Goal: Check status: Check status

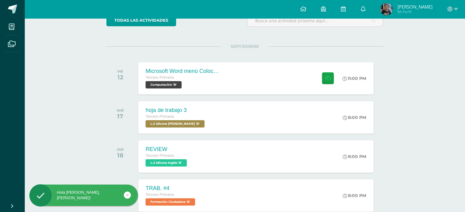
scroll to position [61, 0]
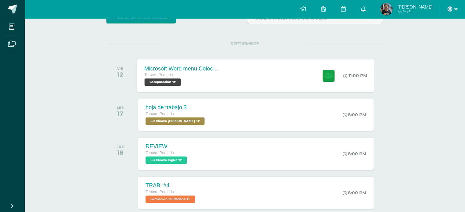
click at [205, 81] on div "Tercero Primaria Computación 'B'" at bounding box center [182, 79] width 74 height 14
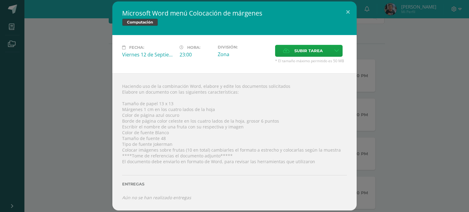
click at [150, 197] on icon "Aún no se han realizado entregas" at bounding box center [156, 198] width 69 height 6
click at [269, 162] on div "Haciendo uso de la combinación Word, elabore y edite los documentos solicitados…" at bounding box center [234, 141] width 244 height 137
click at [350, 10] on button at bounding box center [348, 12] width 17 height 21
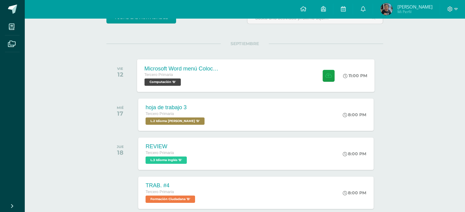
click at [173, 77] on div "Tercero Primaria" at bounding box center [182, 75] width 74 height 7
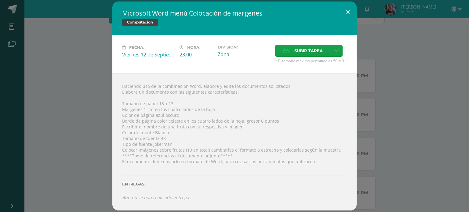
click at [348, 9] on button at bounding box center [348, 12] width 17 height 21
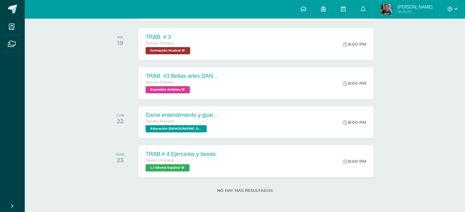
scroll to position [0, 0]
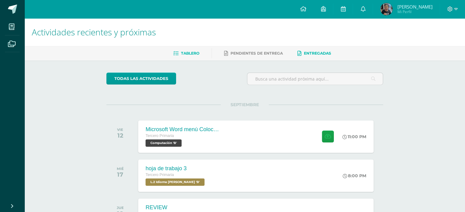
click at [312, 51] on span "Entregadas" at bounding box center [317, 53] width 27 height 5
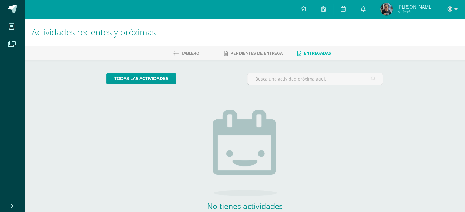
scroll to position [37, 0]
